Goal: Task Accomplishment & Management: Use online tool/utility

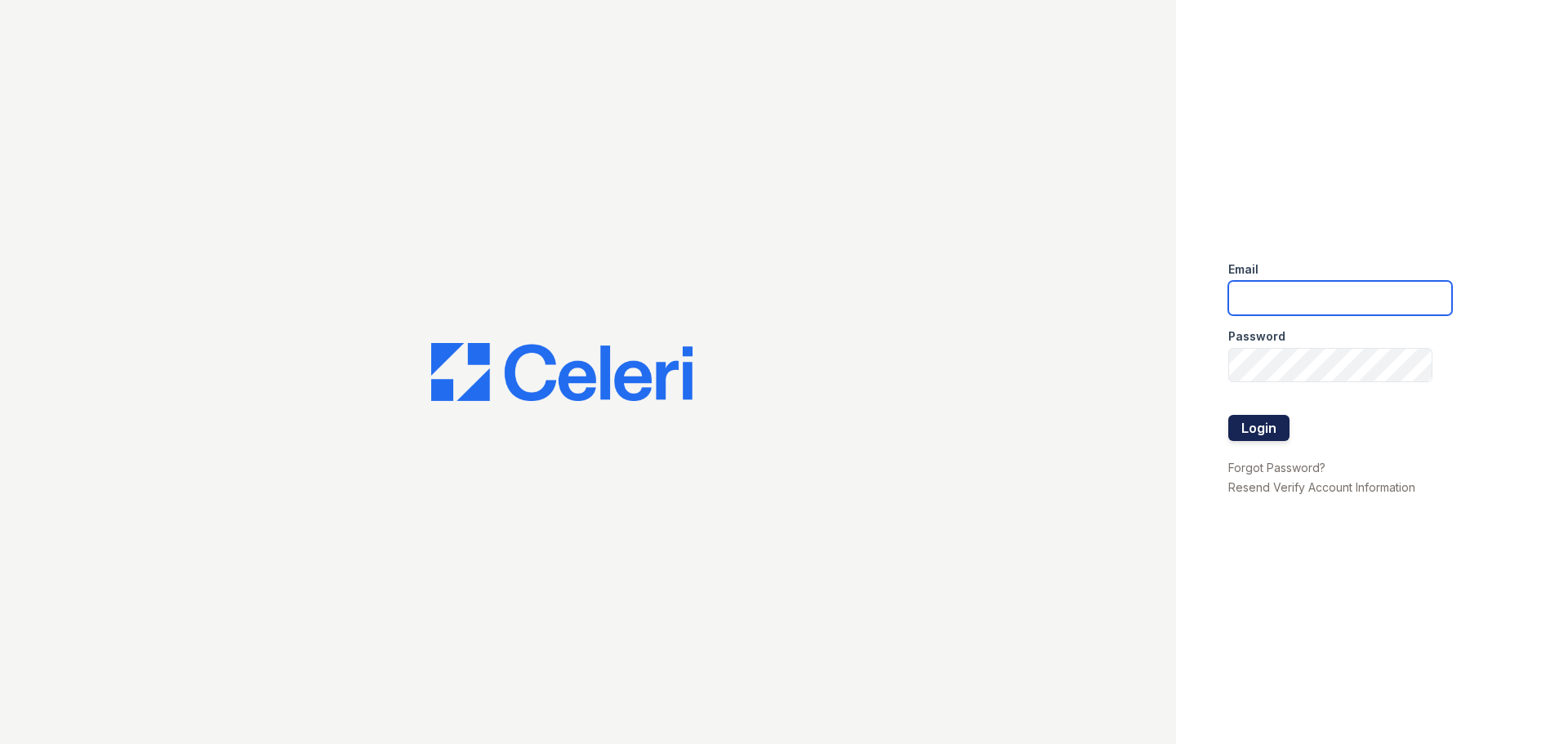
type input "mmoran@trinity-pm.com"
click at [1259, 426] on button "Login" at bounding box center [1260, 428] width 62 height 26
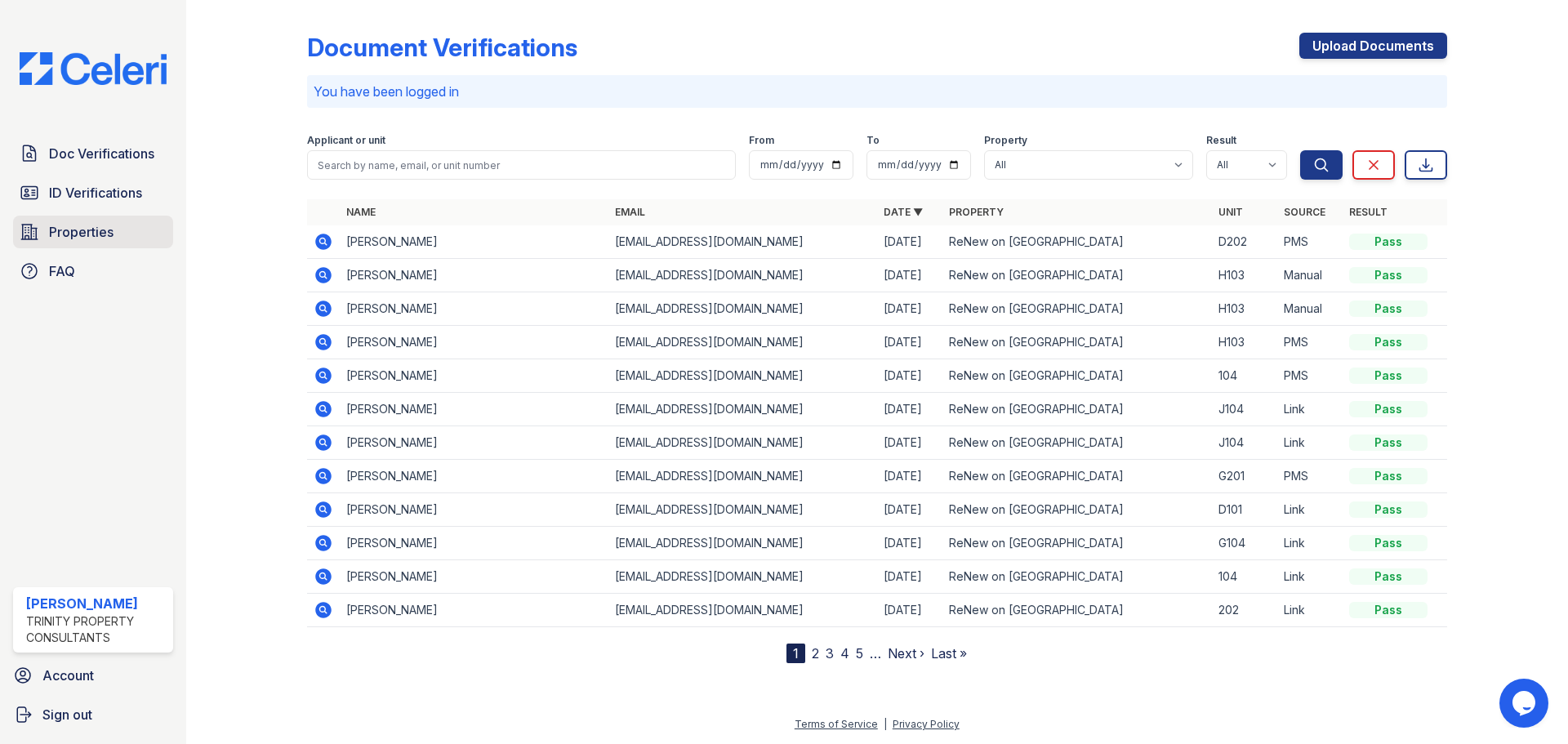
click at [73, 230] on span "Properties" at bounding box center [81, 232] width 64 height 19
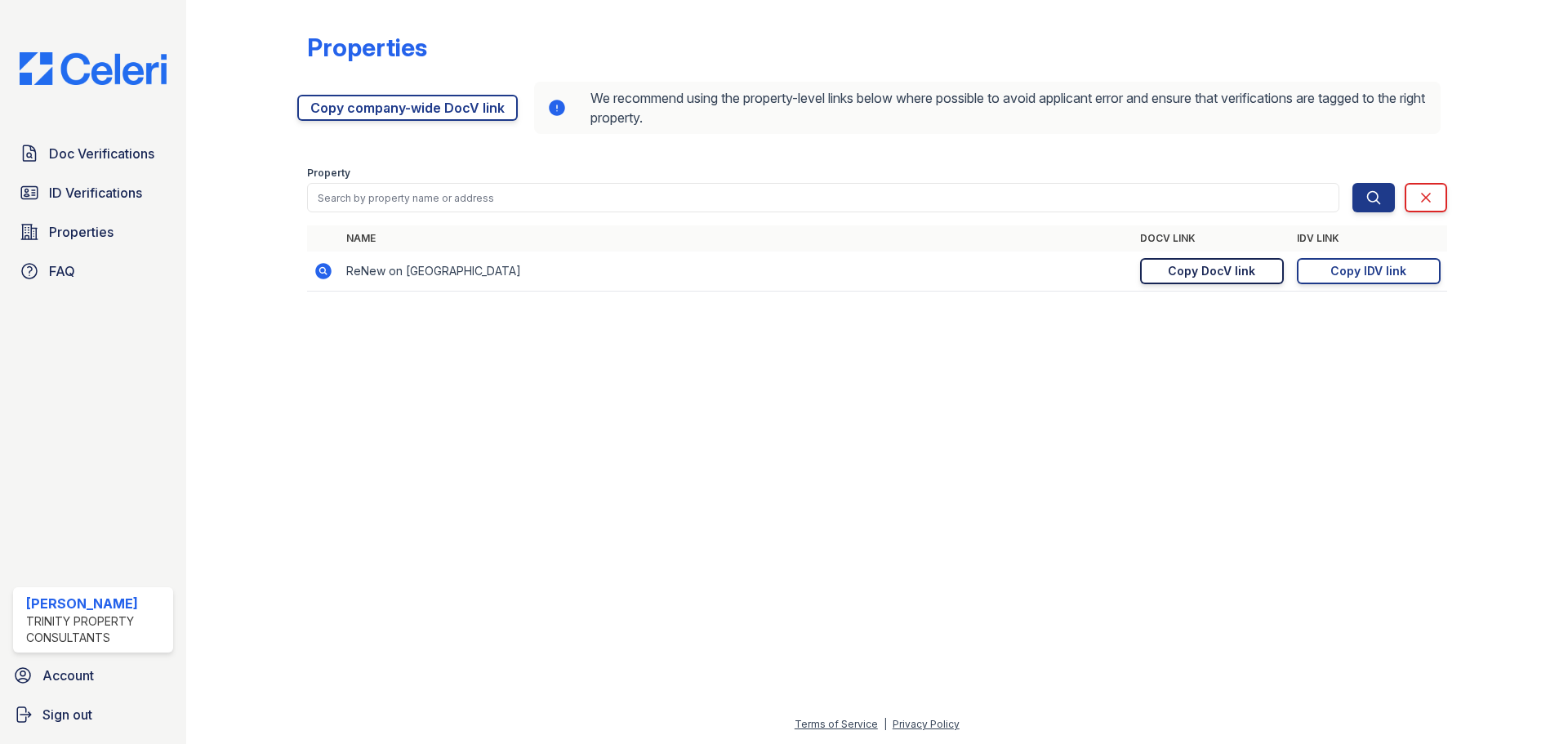
click at [1217, 272] on div "Copy DocV link" at bounding box center [1211, 271] width 87 height 17
